Goal: Information Seeking & Learning: Learn about a topic

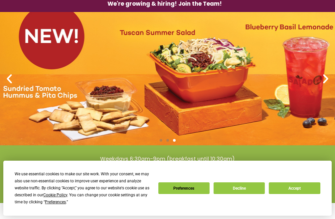
scroll to position [29, 0]
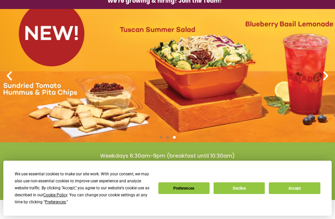
click at [7, 71] on icon "Previous slide" at bounding box center [9, 76] width 12 height 12
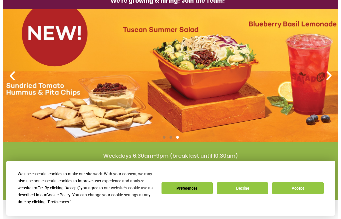
scroll to position [0, 0]
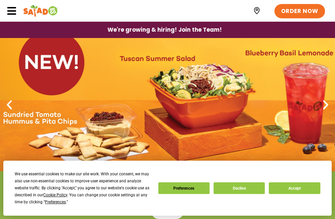
click at [10, 11] on icon at bounding box center [12, 11] width 10 height 10
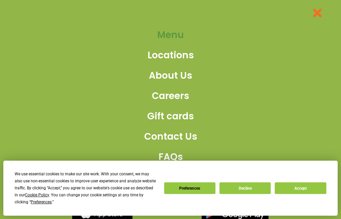
click at [168, 34] on span "Menu" at bounding box center [170, 35] width 27 height 14
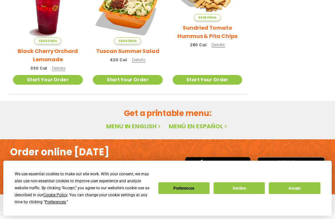
scroll to position [344, 0]
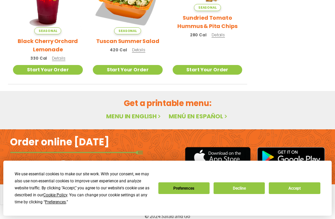
click at [137, 112] on link "Menu in English" at bounding box center [134, 116] width 56 height 8
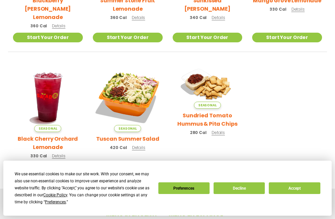
scroll to position [247, 0]
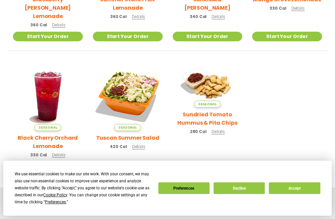
click at [131, 134] on h2 "Tuscan Summer Salad" at bounding box center [127, 138] width 63 height 8
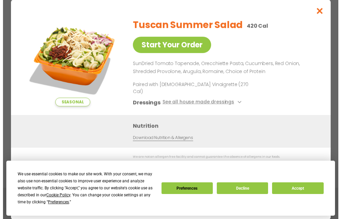
scroll to position [249, 0]
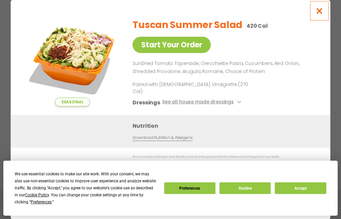
click at [318, 14] on icon "Close modal" at bounding box center [319, 10] width 8 height 7
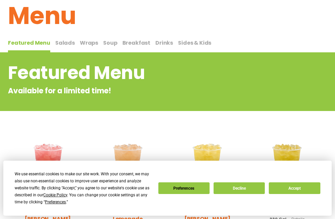
scroll to position [32, 0]
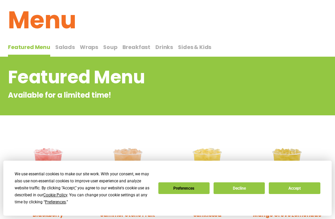
click at [63, 47] on span "Salads" at bounding box center [65, 47] width 20 height 8
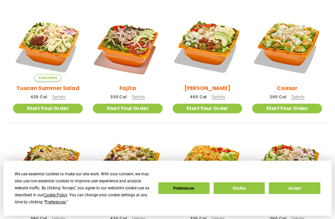
scroll to position [194, 0]
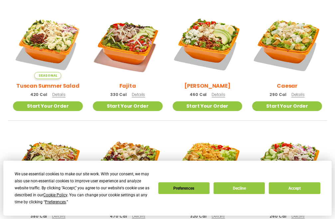
click at [128, 85] on h2 "Fajita" at bounding box center [128, 86] width 17 height 8
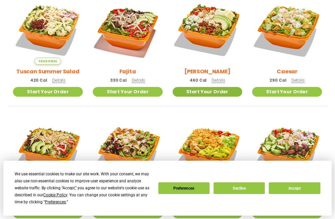
scroll to position [207, 0]
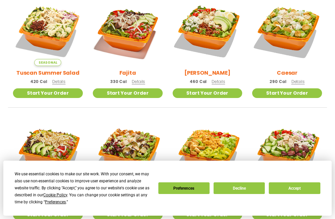
click at [207, 71] on h2 "[PERSON_NAME]" at bounding box center [207, 73] width 46 height 8
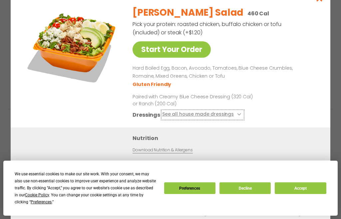
click at [238, 115] on button "See all house made dressings" at bounding box center [202, 114] width 81 height 8
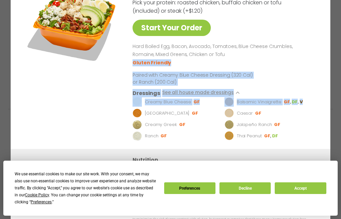
drag, startPoint x: 337, startPoint y: 58, endPoint x: 331, endPoint y: 107, distance: 48.6
click at [332, 108] on div "Start Your Order [PERSON_NAME] Salad 460 Cal Pick your protein: roasted chicken…" at bounding box center [170, 109] width 341 height 219
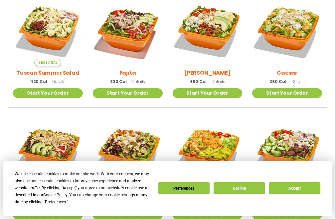
drag, startPoint x: 328, startPoint y: 130, endPoint x: 328, endPoint y: 111, distance: 18.6
click at [328, 115] on div "Seasonal Tuscan Summer Salad 420 Cal Details Start Your Order Seasonal Start Yo…" at bounding box center [167, 173] width 335 height 355
click at [334, 43] on div "Seasonal Tuscan Summer Salad 420 Cal Details Start Your Order Seasonal Start Yo…" at bounding box center [167, 173] width 335 height 355
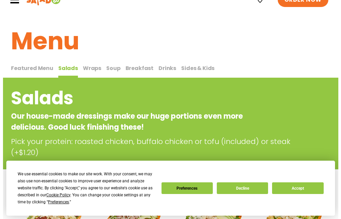
scroll to position [0, 0]
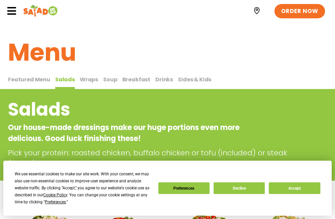
click at [11, 9] on icon at bounding box center [12, 11] width 10 height 10
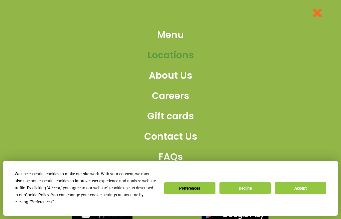
click at [173, 55] on span "Locations" at bounding box center [170, 55] width 46 height 14
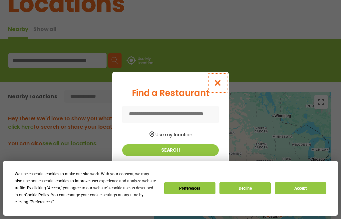
click at [218, 83] on icon "Close modal" at bounding box center [218, 82] width 8 height 7
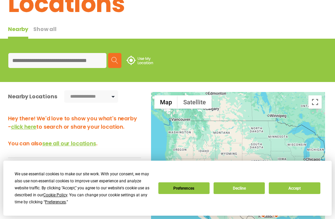
click at [31, 61] on input at bounding box center [57, 60] width 98 height 15
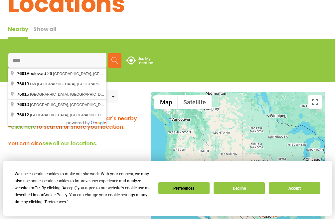
type input "*****"
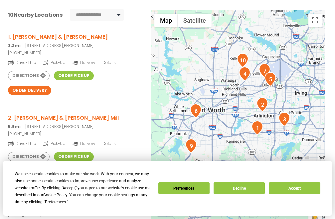
scroll to position [128, 0]
